Goal: Task Accomplishment & Management: Manage account settings

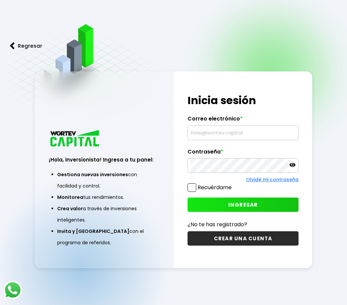
type input "[EMAIL_ADDRESS][DOMAIN_NAME]"
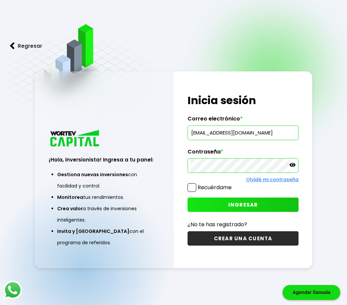
click at [243, 209] on button "INGRESAR" at bounding box center [242, 205] width 111 height 14
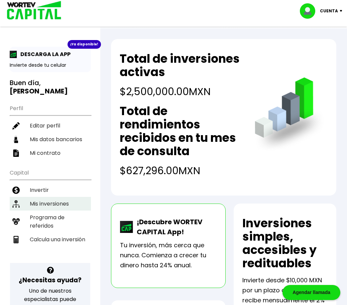
click at [48, 197] on li "Mis inversiones" at bounding box center [50, 204] width 81 height 14
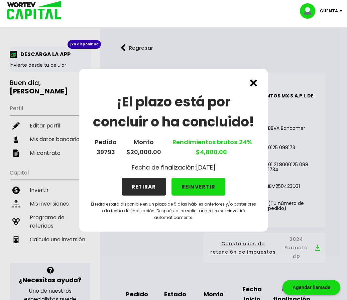
click at [201, 188] on button "REINVERTIR" at bounding box center [198, 187] width 54 height 18
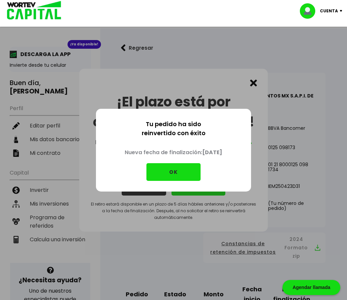
click at [187, 174] on button "OK" at bounding box center [173, 172] width 54 height 18
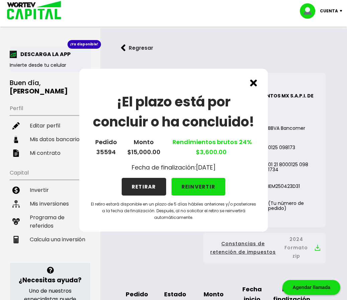
click at [195, 187] on button "REINVERTIR" at bounding box center [198, 187] width 54 height 18
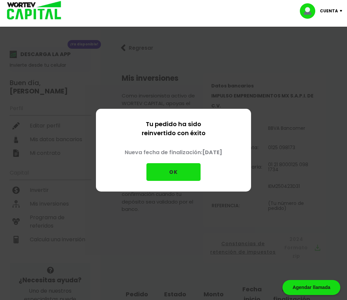
click at [195, 187] on div "Tu pedido ha sido reinvertido con éxito Nueva fecha de finalización: [DATE] OK" at bounding box center [173, 150] width 155 height 83
click at [190, 177] on button "OK" at bounding box center [173, 172] width 54 height 18
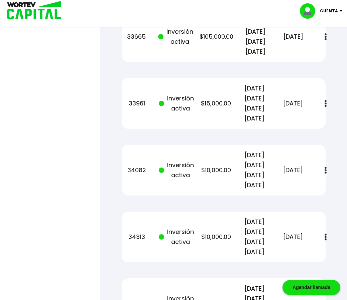
scroll to position [768, 0]
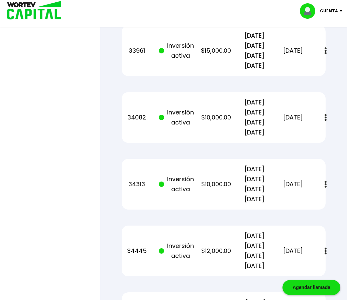
click at [336, 10] on p "Cuenta" at bounding box center [329, 11] width 18 height 10
click at [319, 40] on li "Cerrar sesión" at bounding box center [321, 45] width 53 height 14
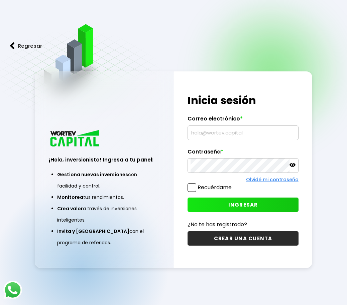
type input "[EMAIL_ADDRESS][DOMAIN_NAME]"
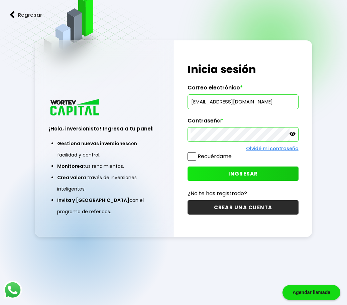
scroll to position [33, 0]
